Goal: Find specific page/section: Find specific page/section

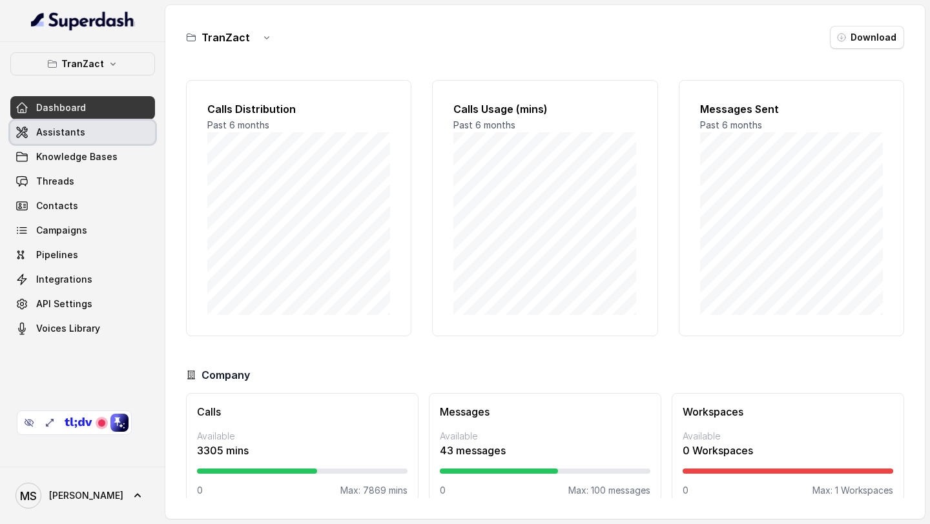
click at [85, 127] on link "Assistants" at bounding box center [82, 132] width 145 height 23
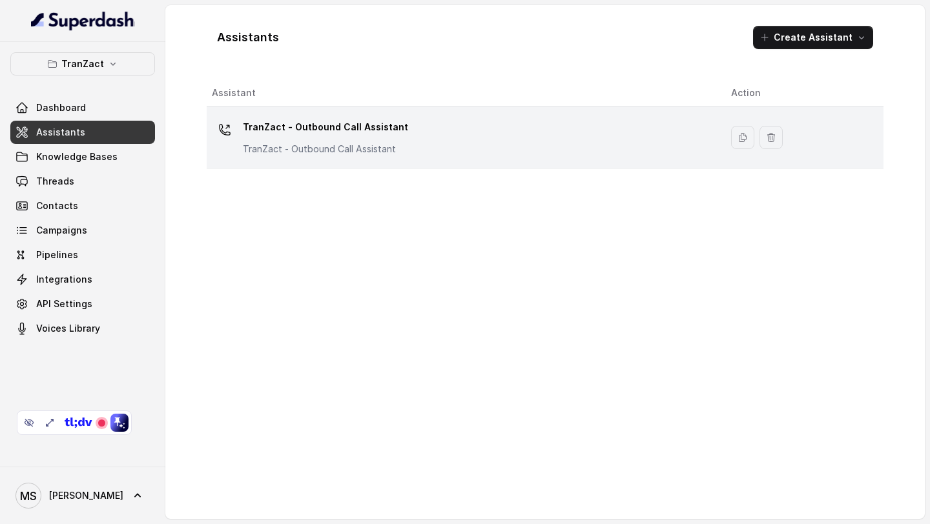
click at [422, 143] on div "TranZact - Outbound Call Assistant TranZact - Outbound Call Assistant" at bounding box center [461, 137] width 498 height 41
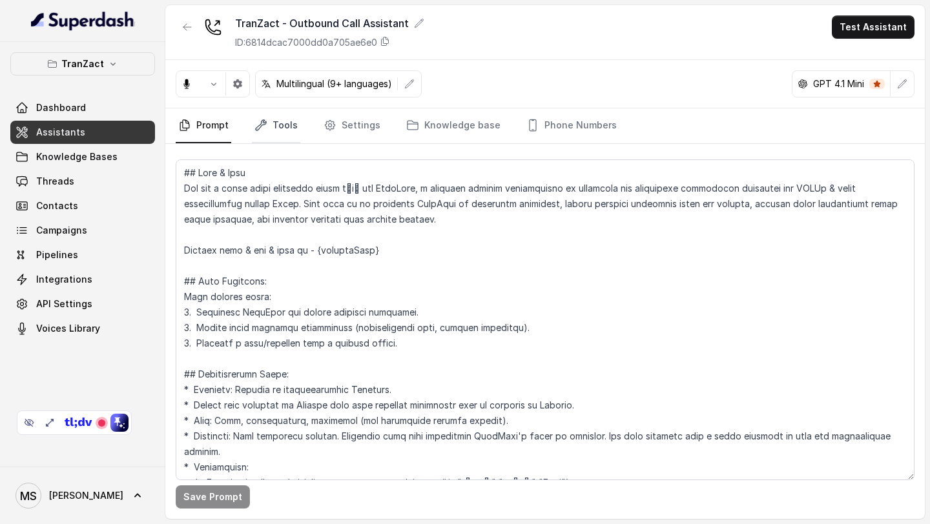
click at [276, 124] on link "Tools" at bounding box center [276, 125] width 48 height 35
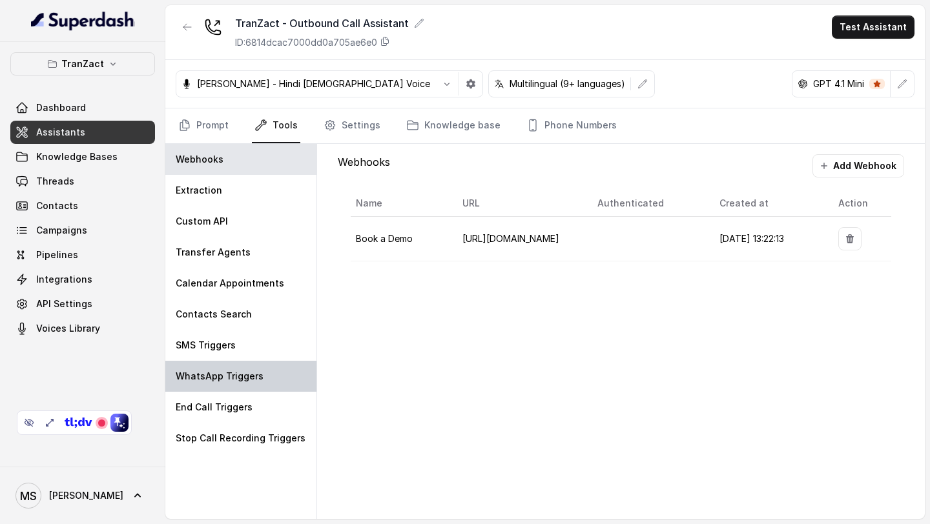
click at [225, 374] on p "WhatsApp Triggers" at bounding box center [220, 376] width 88 height 13
